Goal: Information Seeking & Learning: Learn about a topic

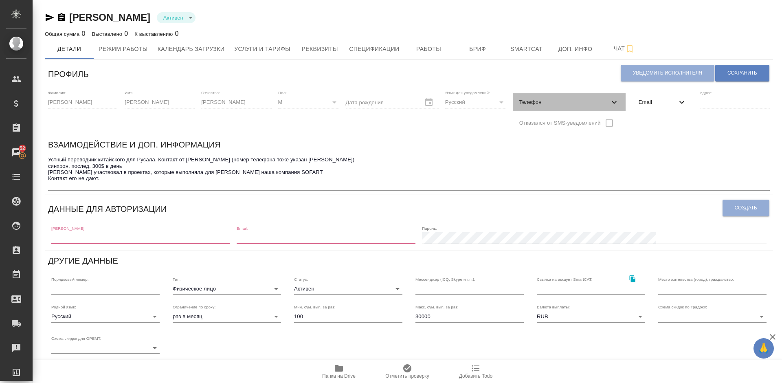
click at [548, 99] on span "Телефон" at bounding box center [565, 102] width 90 height 8
select select "CN"
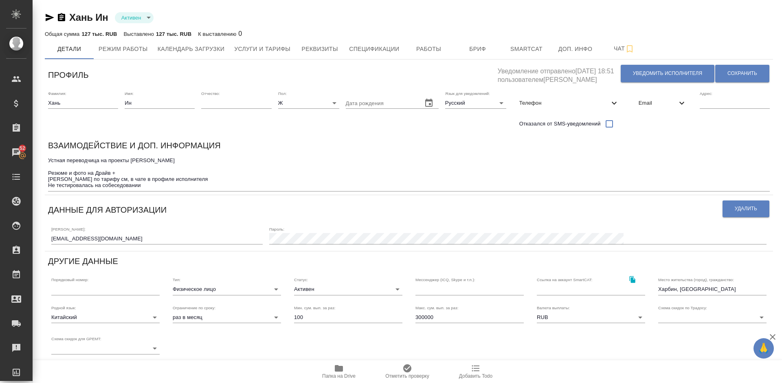
click at [49, 17] on icon "button" at bounding box center [50, 17] width 9 height 7
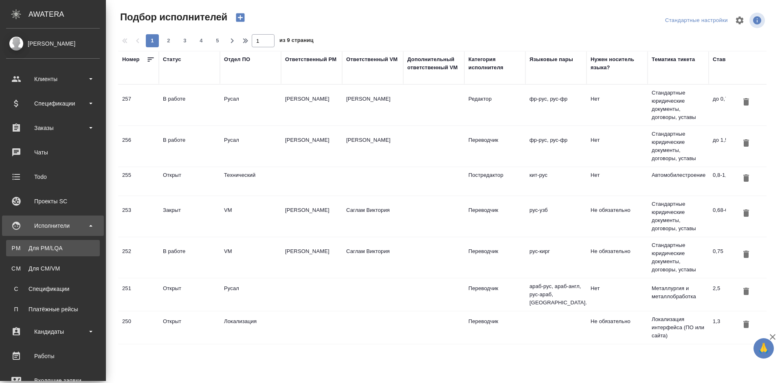
click at [19, 244] on div "Для PM/LQA" at bounding box center [53, 248] width 86 height 8
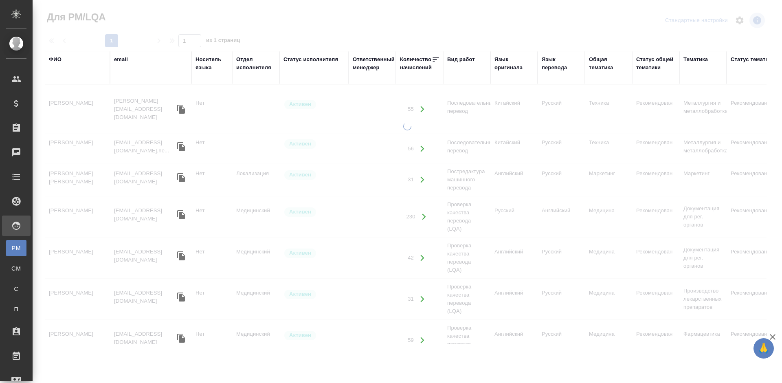
click at [62, 57] on div "ФИО" at bounding box center [77, 59] width 57 height 8
click at [57, 61] on div "ФИО" at bounding box center [55, 59] width 13 height 8
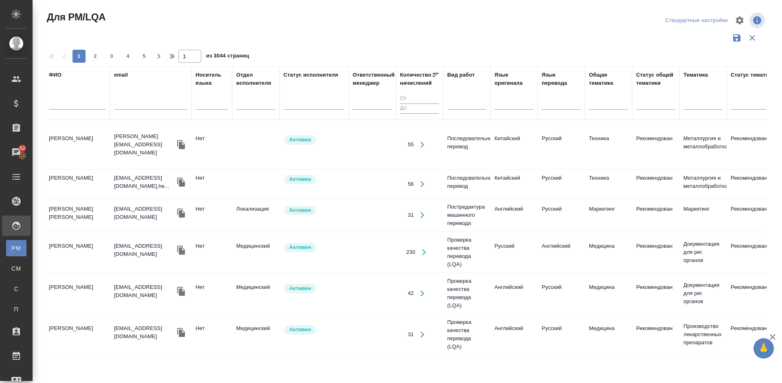
click at [82, 103] on input "text" at bounding box center [77, 104] width 57 height 10
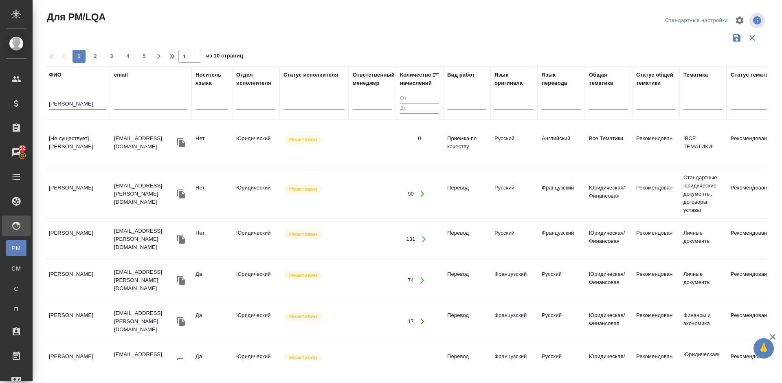
type input "Артур"
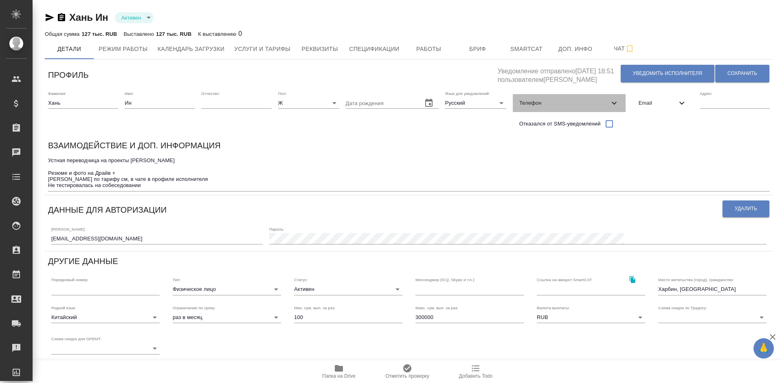
click at [556, 103] on span "Телефон" at bounding box center [565, 103] width 90 height 8
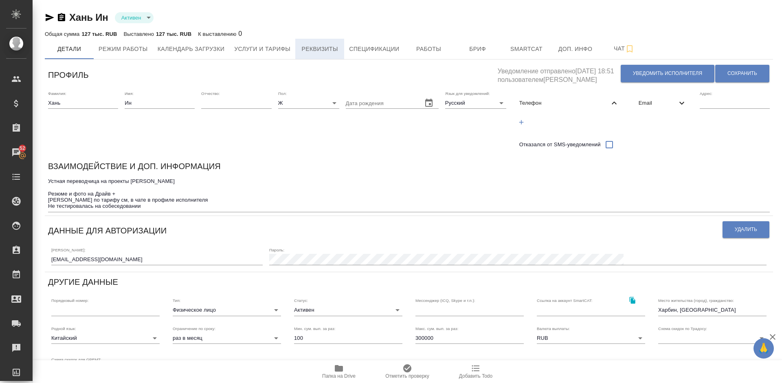
click at [324, 49] on span "Реквизиты" at bounding box center [319, 49] width 39 height 10
select select "10"
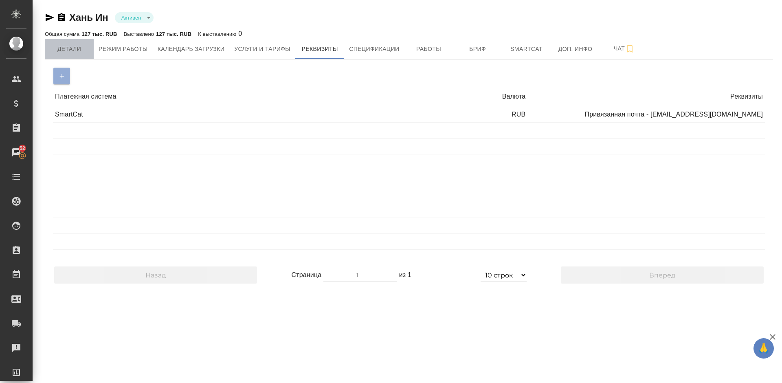
click at [68, 51] on span "Детали" at bounding box center [69, 49] width 39 height 10
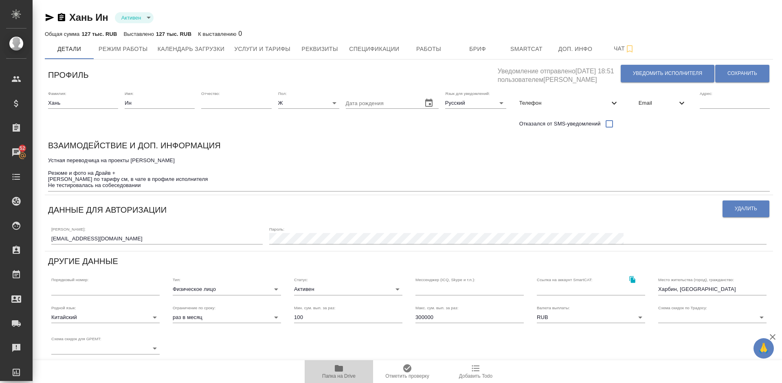
click at [342, 370] on icon "button" at bounding box center [339, 368] width 8 height 7
